Goal: Information Seeking & Learning: Learn about a topic

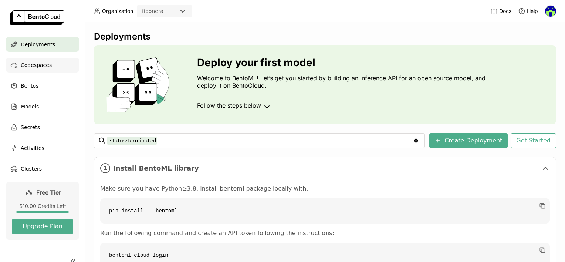
click at [33, 61] on span "Codespaces" at bounding box center [36, 65] width 31 height 9
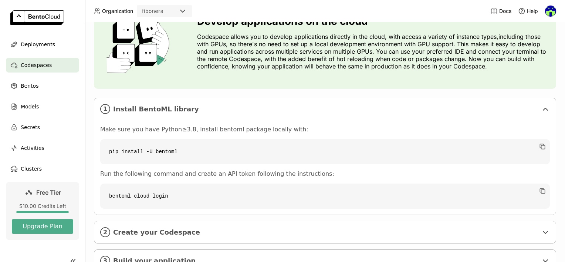
scroll to position [72, 0]
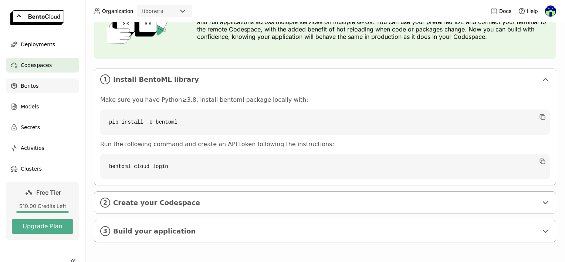
click at [27, 84] on span "Bentos" at bounding box center [30, 85] width 18 height 9
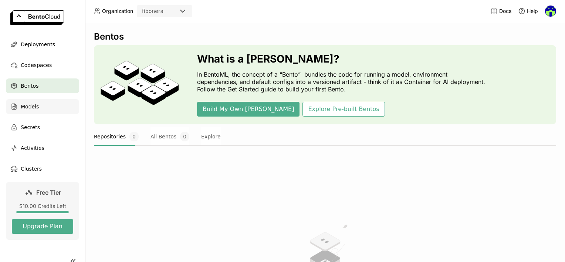
click at [28, 105] on span "Models" at bounding box center [30, 106] width 18 height 9
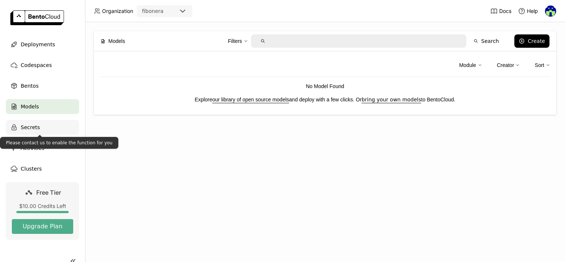
click at [32, 130] on span "Secrets" at bounding box center [30, 127] width 19 height 9
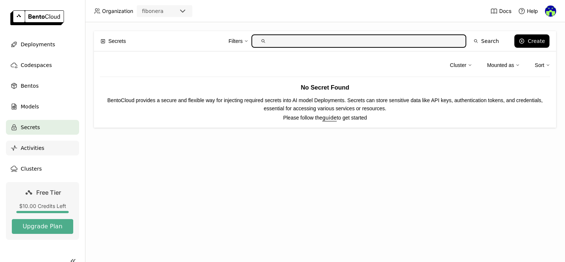
click at [34, 149] on span "Activities" at bounding box center [33, 148] width 24 height 9
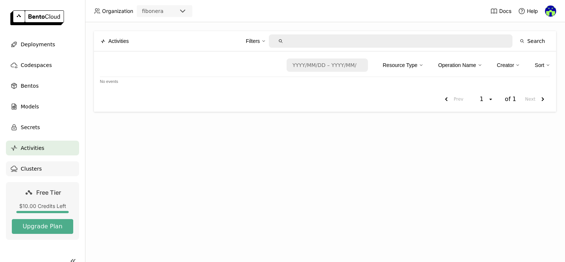
click at [30, 167] on span "Clusters" at bounding box center [31, 168] width 21 height 9
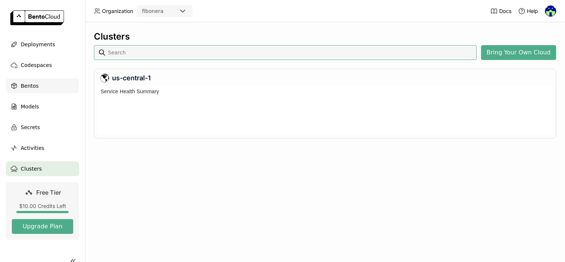
scroll to position [45, 452]
click at [29, 108] on span "Models" at bounding box center [30, 106] width 18 height 9
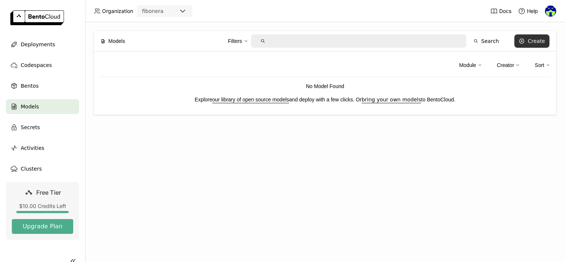
click at [536, 44] on div "Create" at bounding box center [536, 41] width 17 height 6
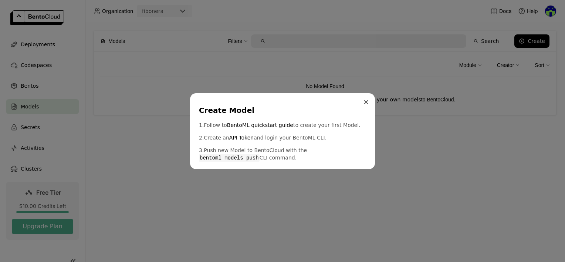
click at [366, 104] on button "Close" at bounding box center [366, 102] width 9 height 9
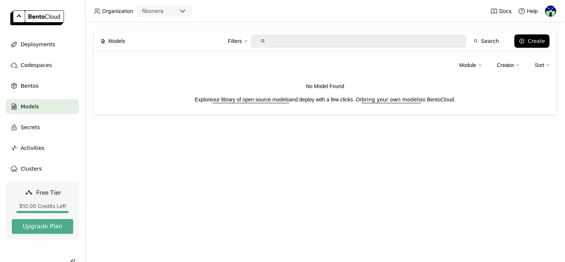
click at [243, 101] on link "our library of open source models" at bounding box center [250, 100] width 77 height 6
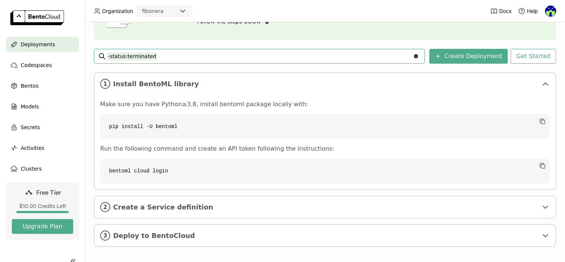
scroll to position [88, 0]
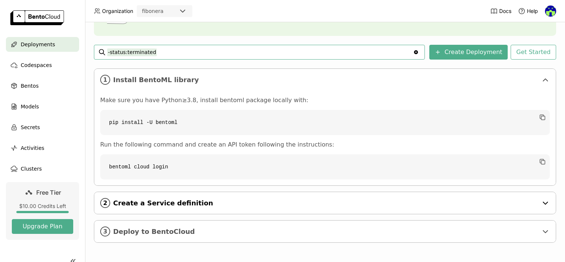
click at [541, 199] on icon at bounding box center [545, 203] width 9 height 9
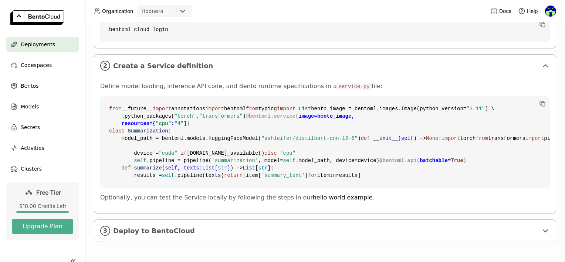
scroll to position [358, 0]
click at [543, 231] on icon at bounding box center [545, 231] width 4 height 2
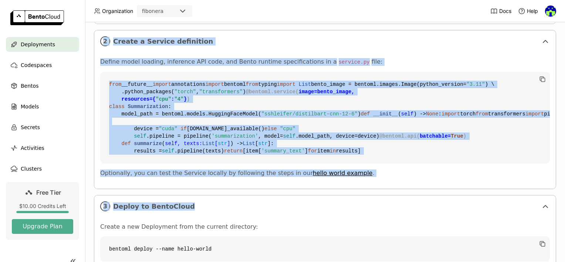
scroll to position [503, 0]
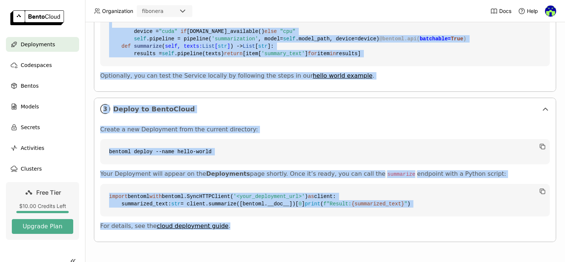
drag, startPoint x: 92, startPoint y: 68, endPoint x: 237, endPoint y: 233, distance: 220.4
click at [237, 233] on div "Deployments Deploy your first model Welcome to BentoML! Let’s get you started b…" at bounding box center [325, 142] width 480 height 240
copy div "5 Loremip DolorSI ametcon Adip elit sed doei Tempor≥0.6, incidid utlabor etdolo…"
click at [476, 71] on div "1 Install BentoML library Make sure you have Python≥3.8, install bentoml packag…" at bounding box center [325, 26] width 462 height 432
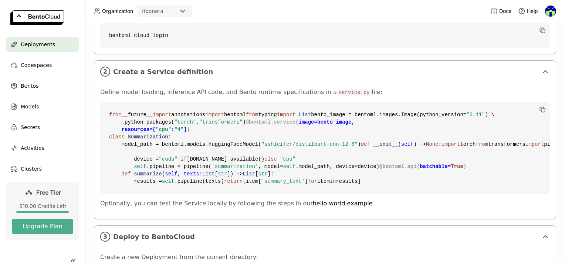
scroll to position [212, 0]
